Goal: Transaction & Acquisition: Purchase product/service

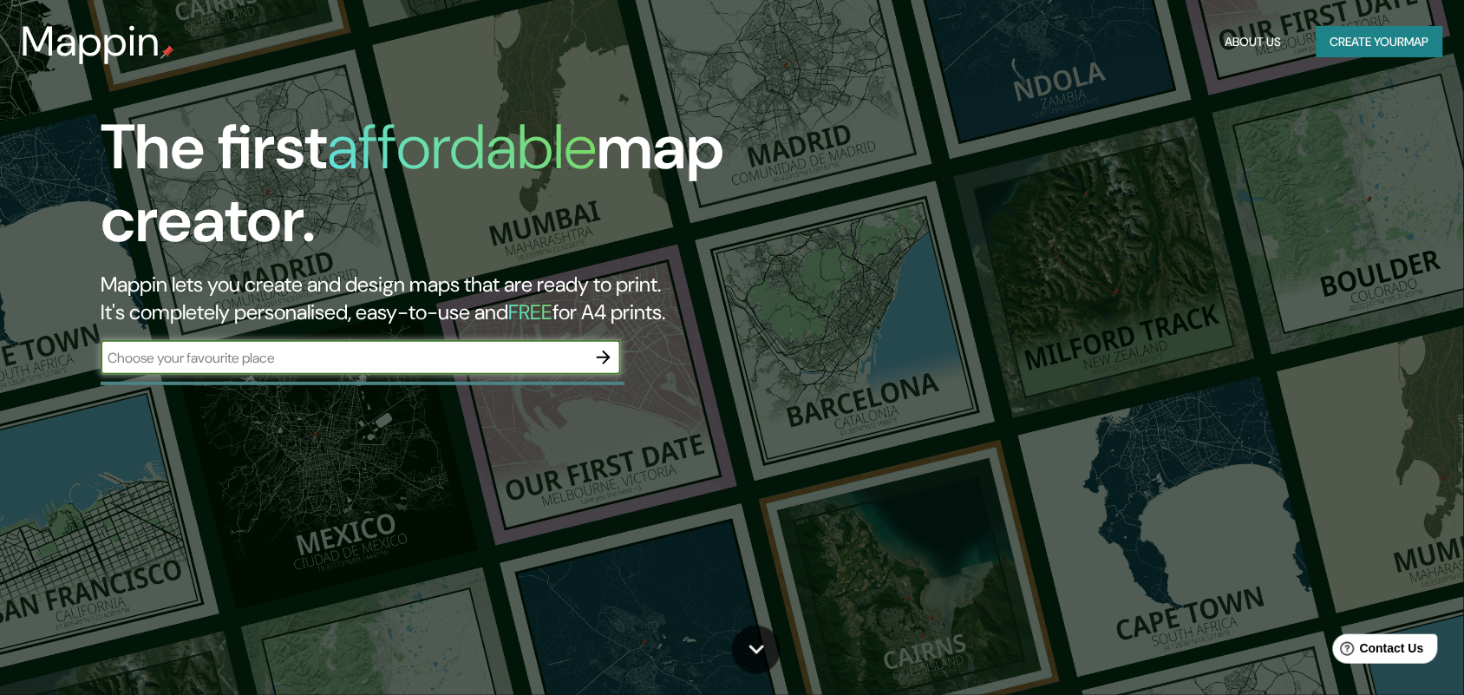
click at [1386, 29] on button "Create your map" at bounding box center [1380, 42] width 127 height 32
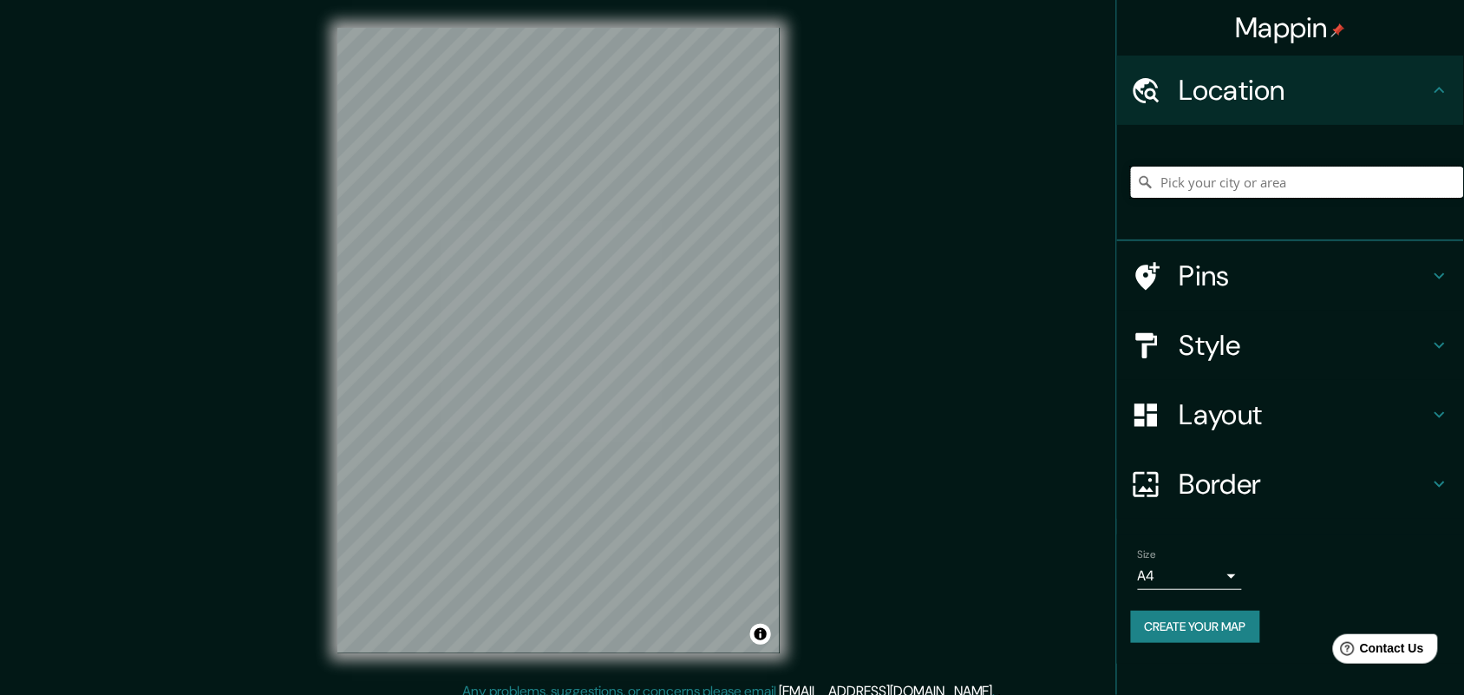
click at [1260, 180] on input "Pick your city or area" at bounding box center [1297, 182] width 333 height 31
type input "Bauru, [GEOGRAPHIC_DATA], [GEOGRAPHIC_DATA]"
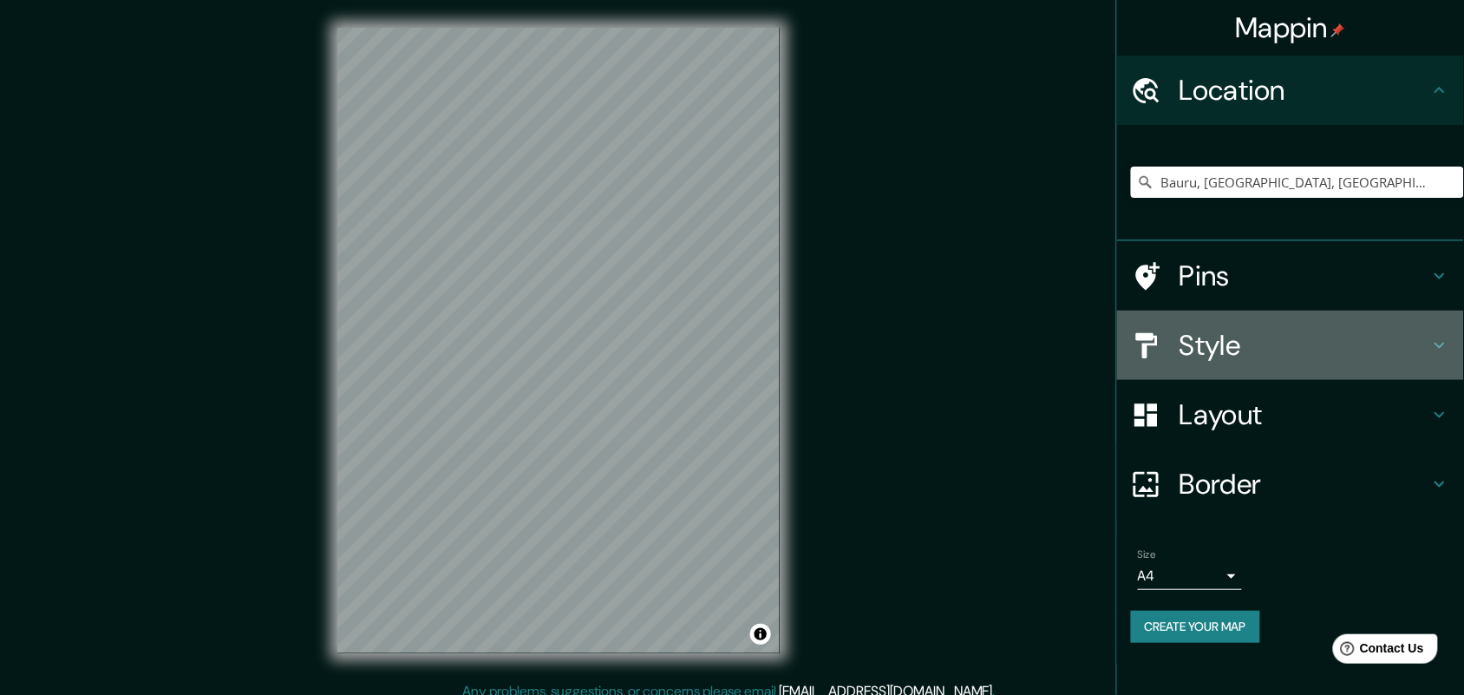
click at [1406, 350] on h4 "Style" at bounding box center [1305, 345] width 250 height 35
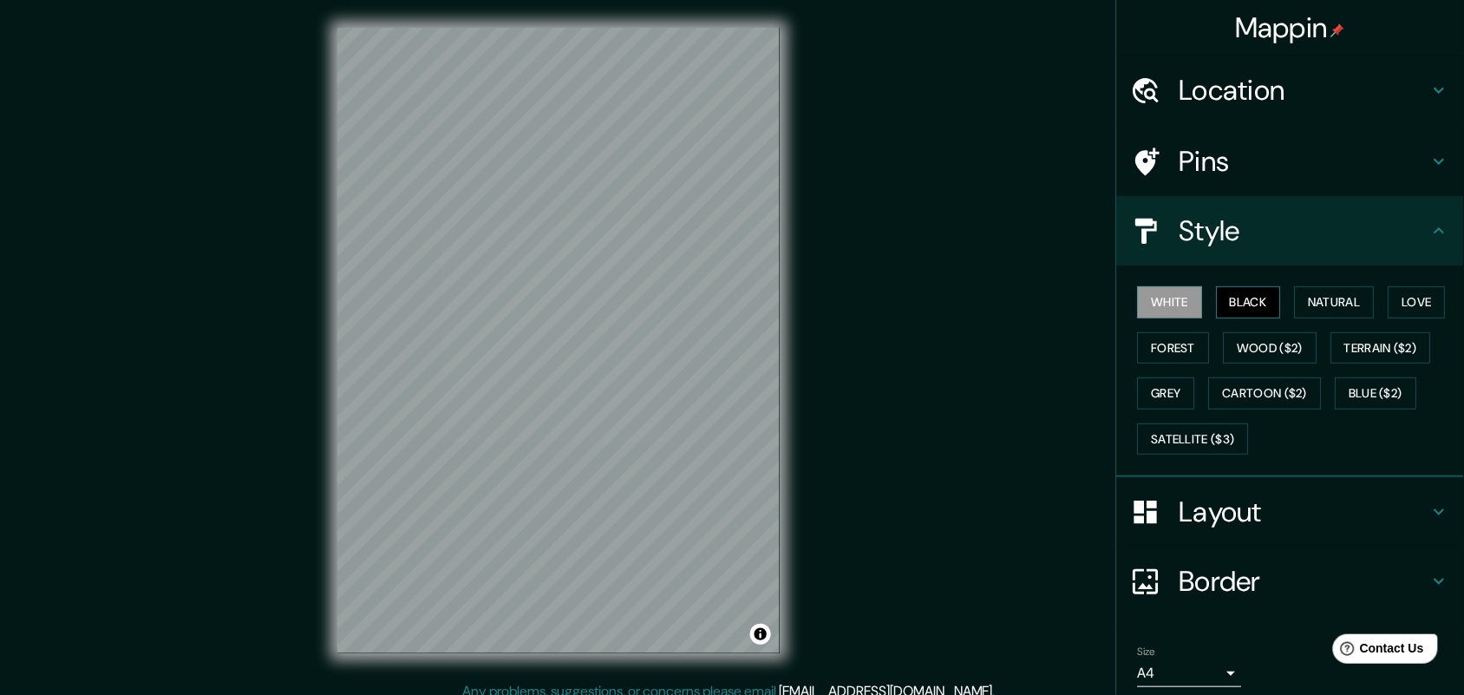
click at [1217, 296] on button "Black" at bounding box center [1249, 302] width 65 height 32
click at [1308, 296] on button "Natural" at bounding box center [1335, 302] width 80 height 32
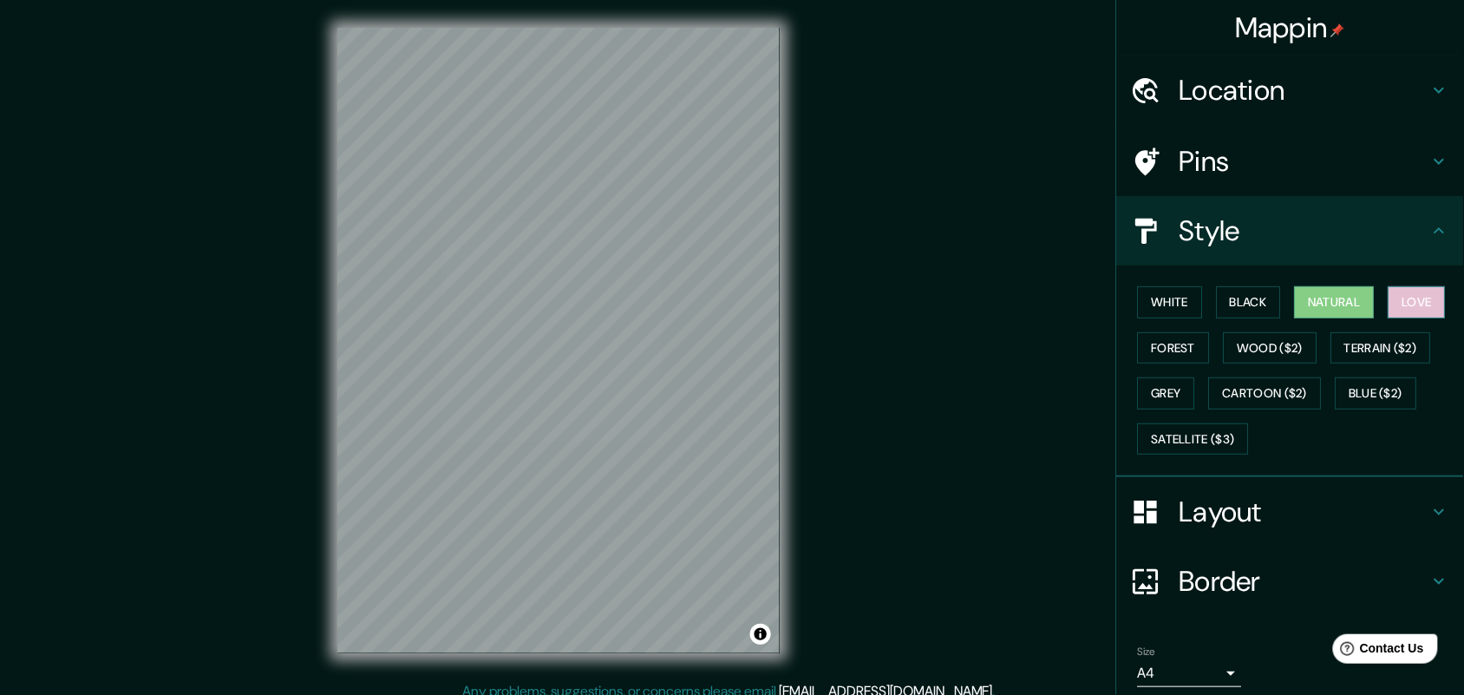
click at [1401, 299] on button "Love" at bounding box center [1417, 302] width 57 height 32
click at [1160, 352] on button "Forest" at bounding box center [1174, 348] width 72 height 32
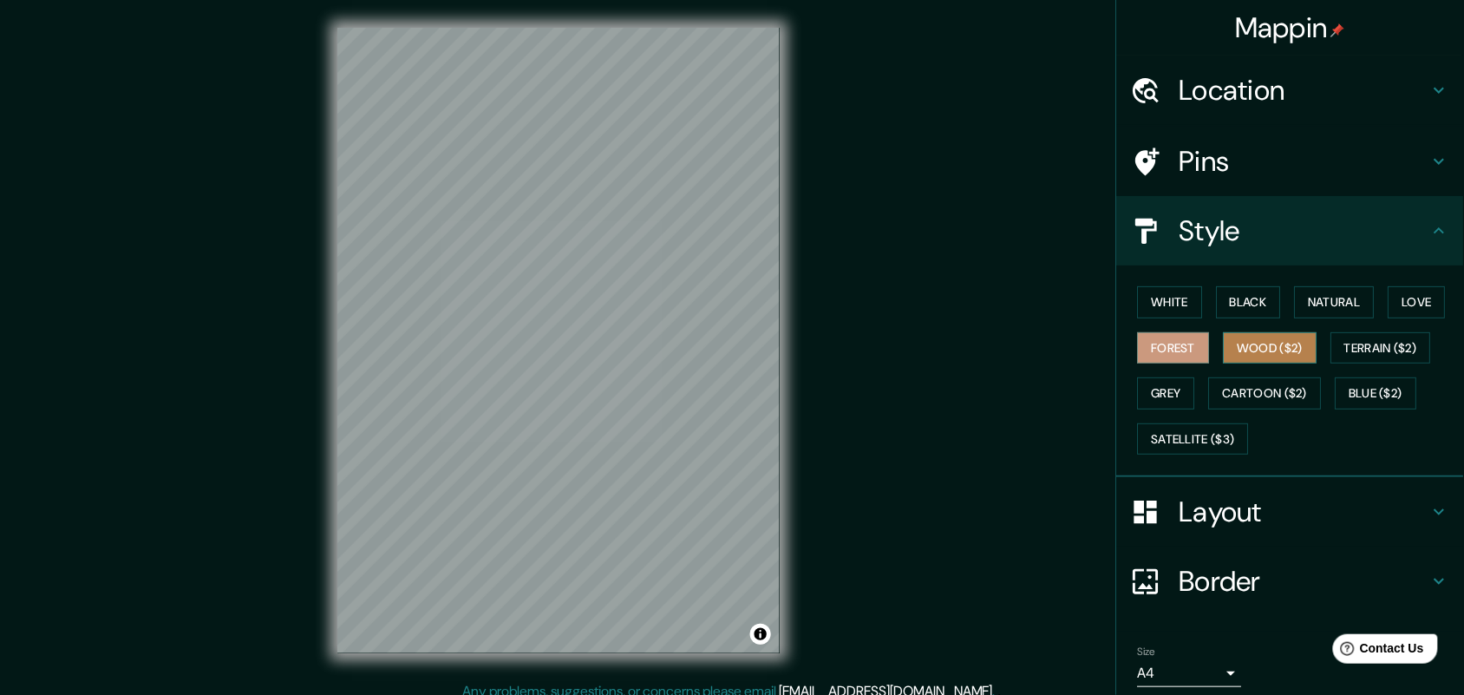
click at [1253, 349] on button "Wood ($2)" at bounding box center [1271, 348] width 94 height 32
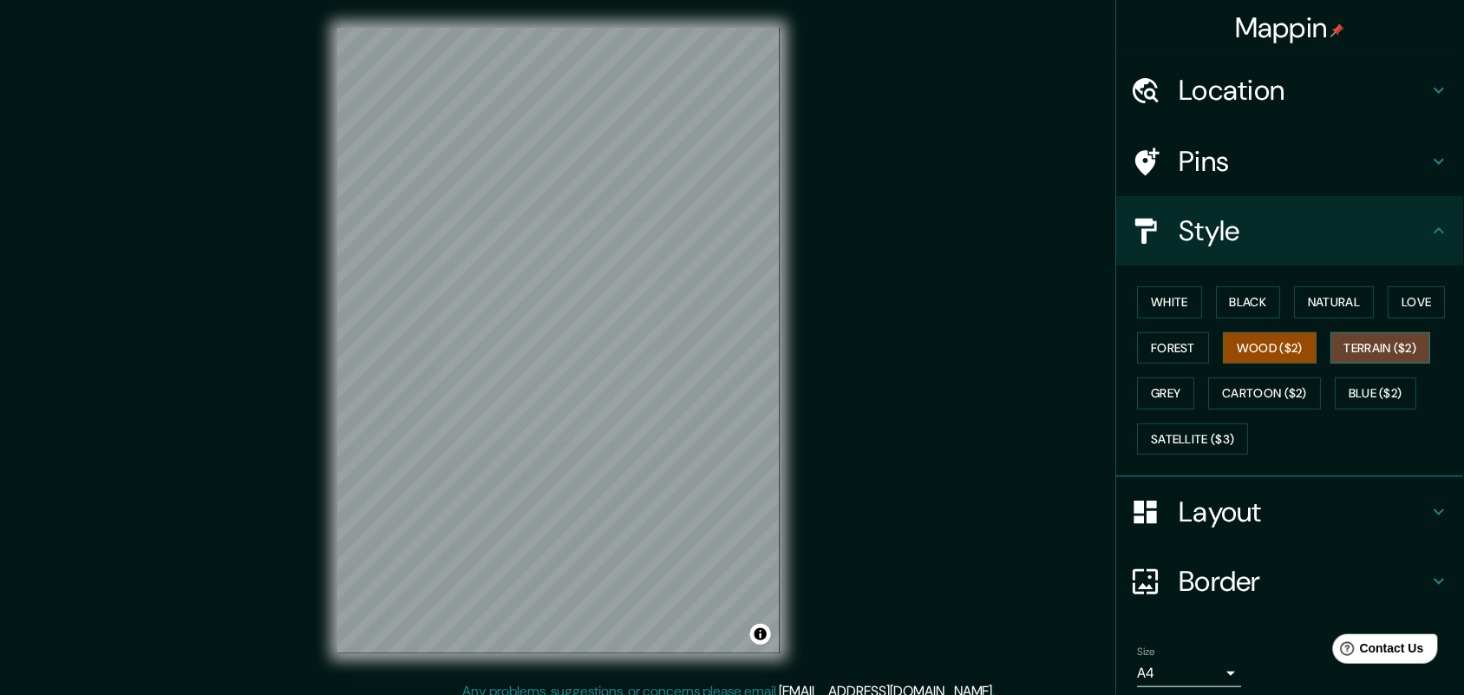
click at [1336, 350] on button "Terrain ($2)" at bounding box center [1381, 348] width 101 height 32
click at [1249, 391] on button "Cartoon ($2)" at bounding box center [1265, 393] width 113 height 32
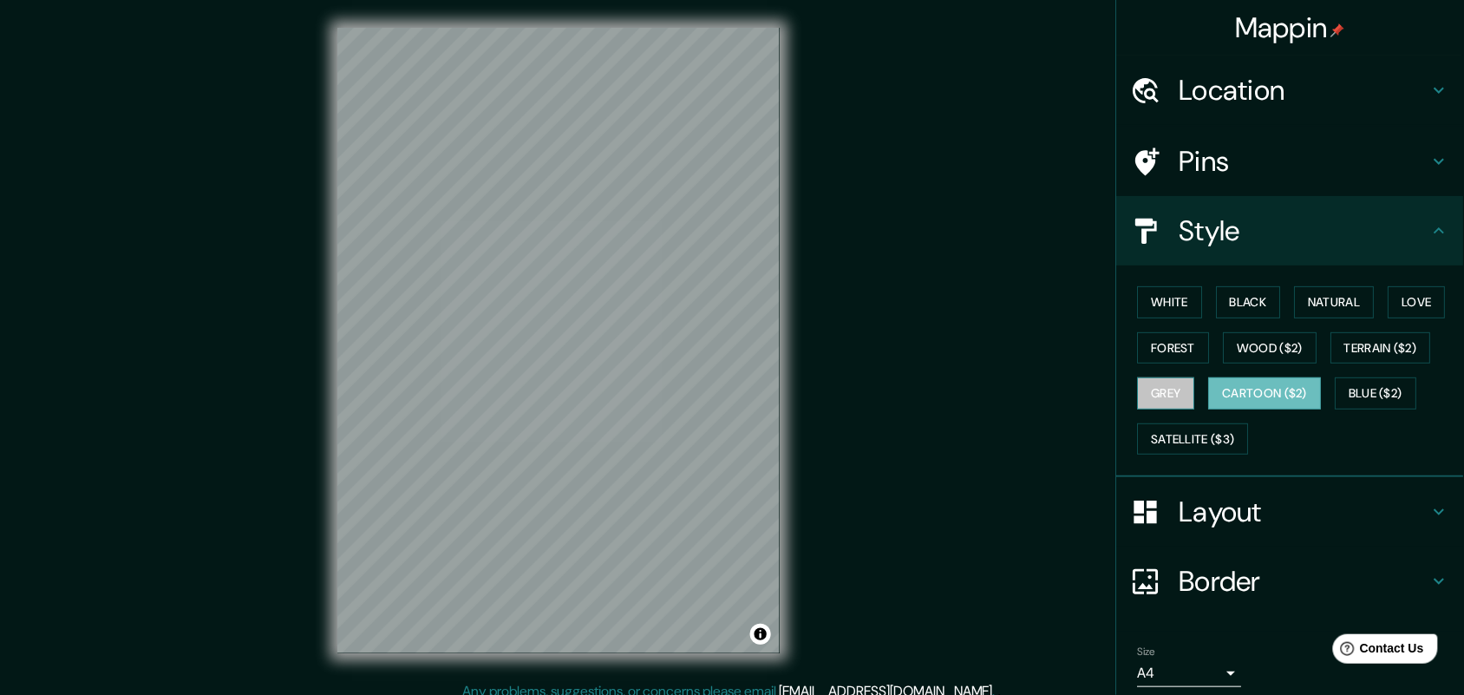
click at [1143, 397] on button "Grey" at bounding box center [1166, 393] width 57 height 32
click at [1320, 286] on button "Natural" at bounding box center [1335, 302] width 80 height 32
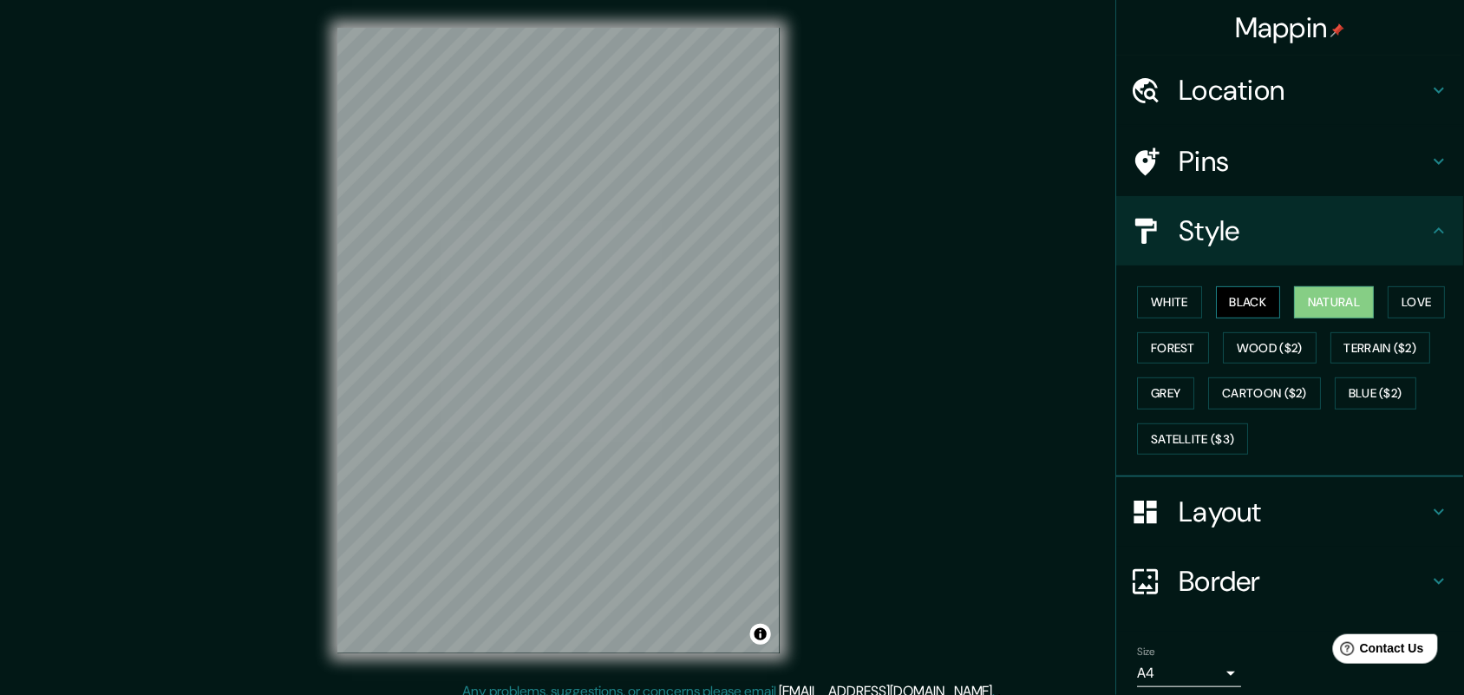
click at [1233, 296] on button "Black" at bounding box center [1249, 302] width 65 height 32
click at [1162, 304] on button "White" at bounding box center [1170, 302] width 65 height 32
click at [1229, 304] on button "Black" at bounding box center [1249, 302] width 65 height 32
click at [1331, 298] on button "Natural" at bounding box center [1335, 302] width 80 height 32
click at [1236, 301] on button "Black" at bounding box center [1249, 302] width 65 height 32
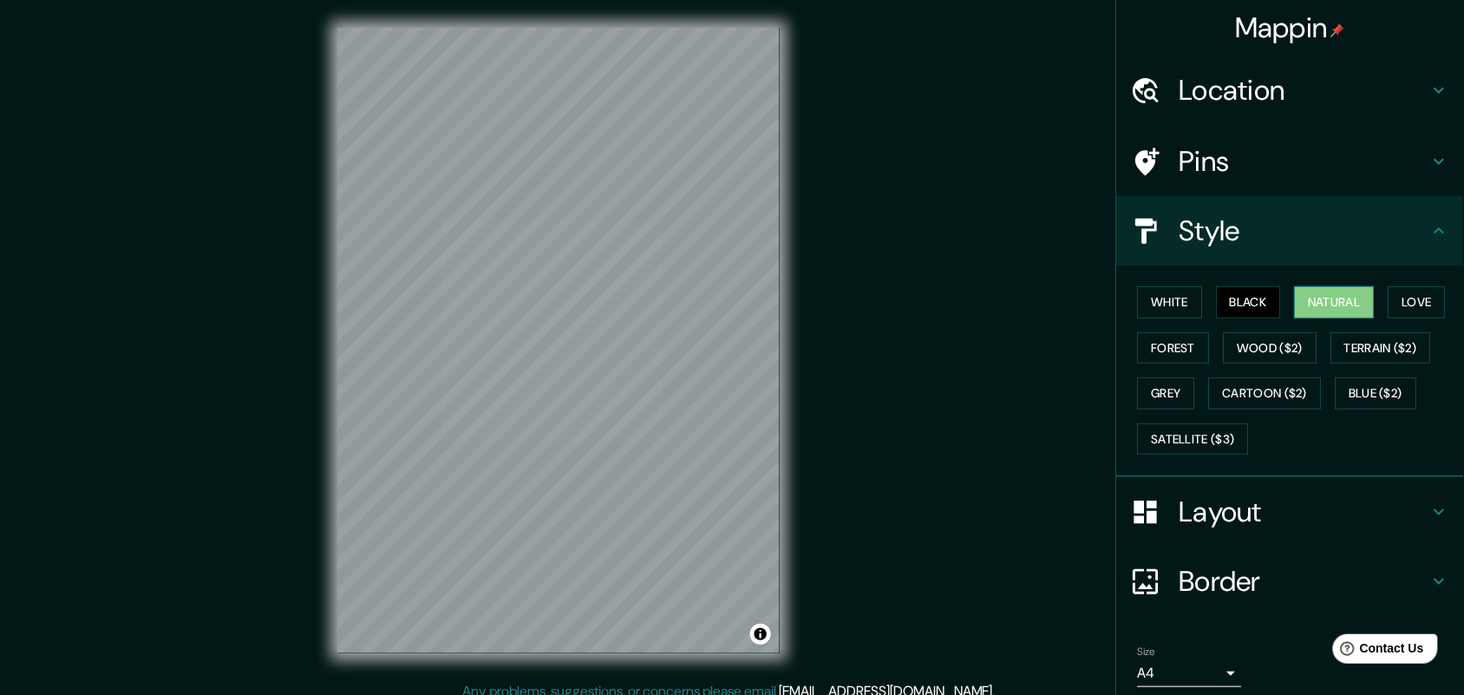
click at [1295, 295] on button "Natural" at bounding box center [1335, 302] width 80 height 32
click at [1139, 302] on button "White" at bounding box center [1170, 302] width 65 height 32
click at [1226, 311] on button "Black" at bounding box center [1249, 302] width 65 height 32
click at [1167, 313] on button "White" at bounding box center [1170, 302] width 65 height 32
click at [1268, 309] on button "Black" at bounding box center [1249, 302] width 65 height 32
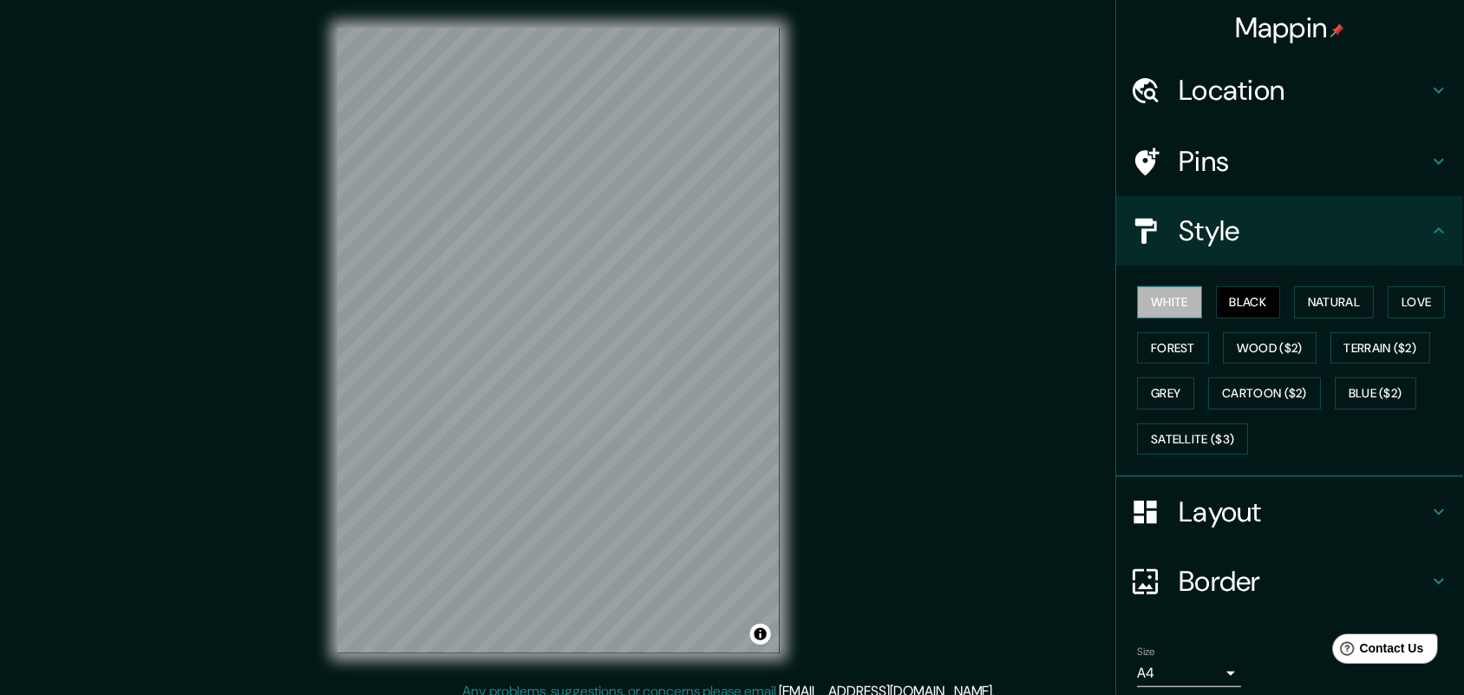
click at [1145, 308] on button "White" at bounding box center [1170, 302] width 65 height 32
